Goal: Task Accomplishment & Management: Manage account settings

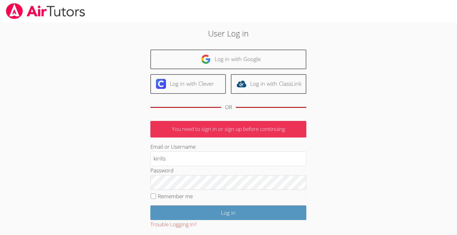
type input "kirills"
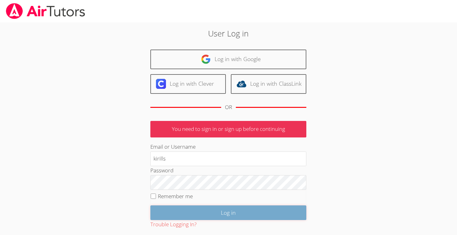
click at [164, 209] on input "Log in" at bounding box center [228, 213] width 156 height 15
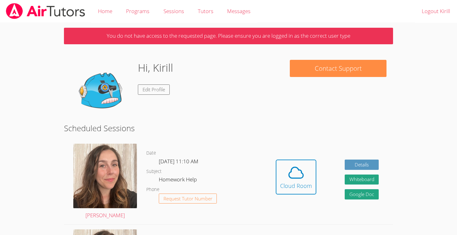
scroll to position [3, 0]
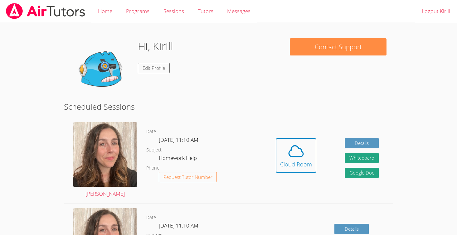
scroll to position [3, 0]
click at [439, 18] on link "Logout Kirill" at bounding box center [436, 11] width 42 height 23
